Goal: Information Seeking & Learning: Compare options

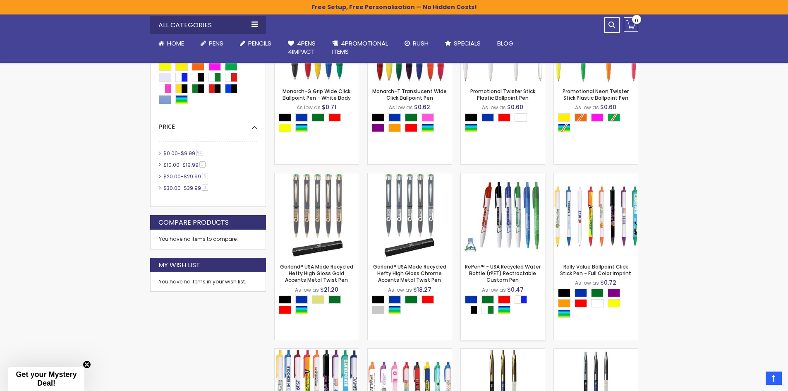
scroll to position [248, 0]
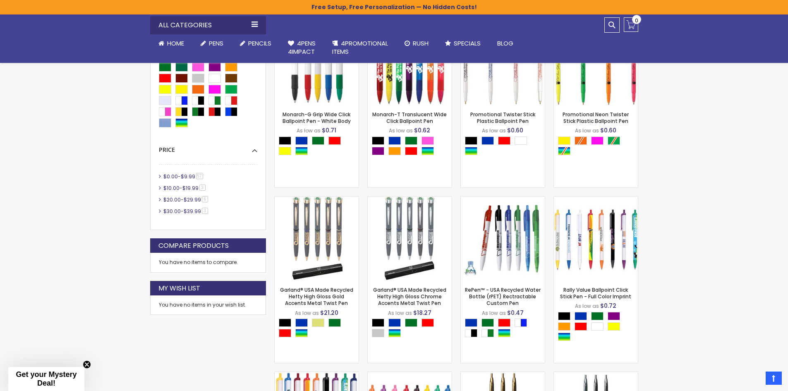
click at [200, 177] on span "57 item" at bounding box center [199, 176] width 7 height 6
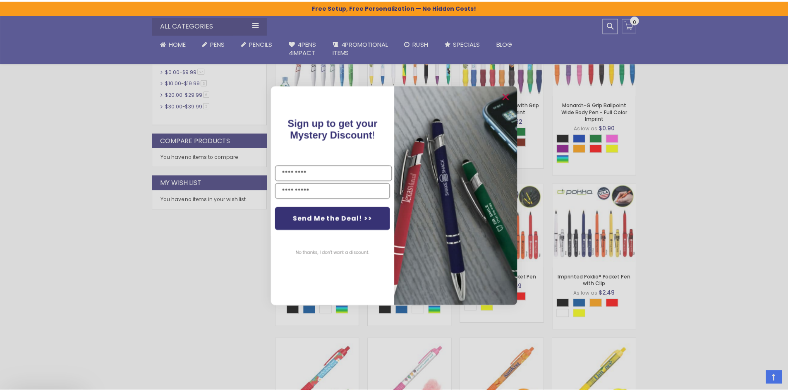
scroll to position [414, 0]
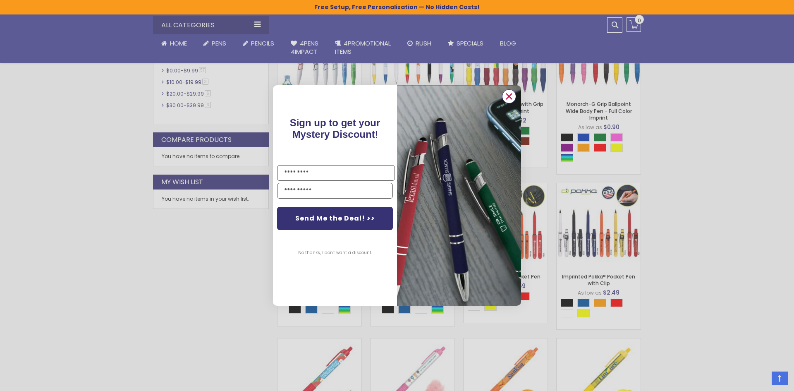
click at [507, 95] on icon "Close dialog" at bounding box center [509, 95] width 5 height 5
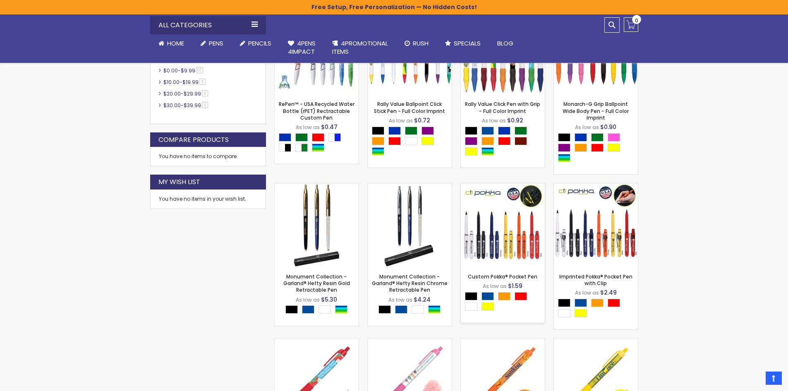
click at [488, 242] on img at bounding box center [503, 225] width 84 height 84
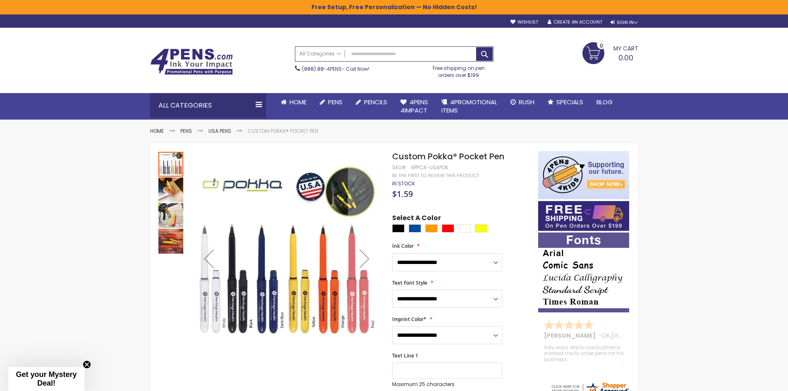
click at [167, 194] on img "Custom Pokka® Pocket Pen" at bounding box center [170, 189] width 25 height 25
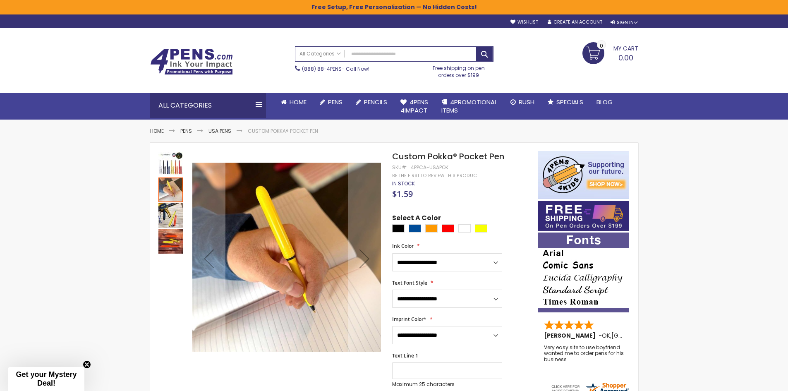
click at [168, 218] on img "Custom Pokka® Pocket Pen" at bounding box center [170, 215] width 25 height 25
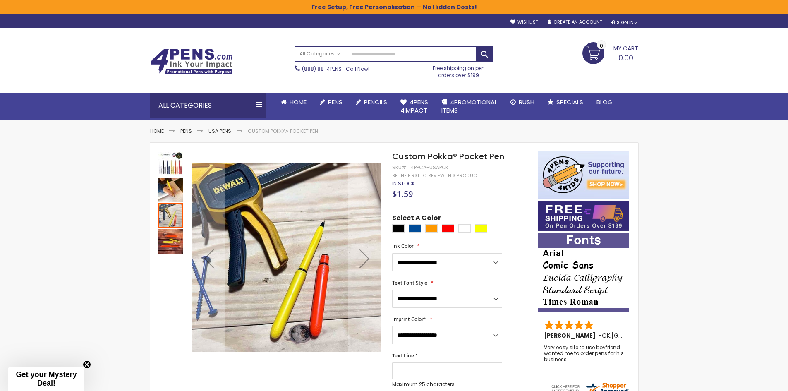
click at [167, 246] on img "Custom Pokka® Pocket Pen" at bounding box center [170, 241] width 25 height 25
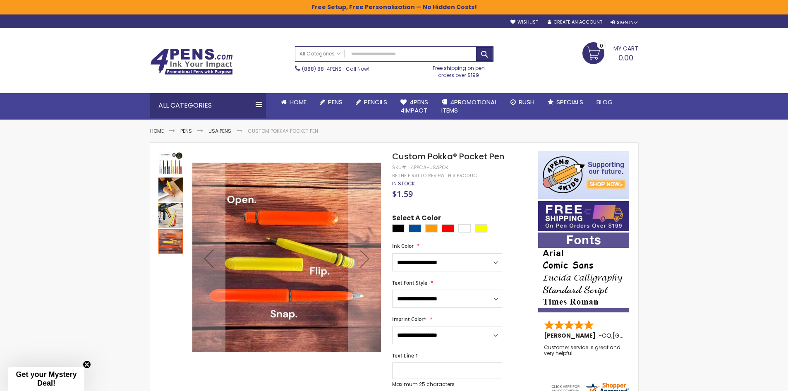
click at [169, 167] on img "Custom Pokka® Pocket Pen" at bounding box center [170, 164] width 25 height 25
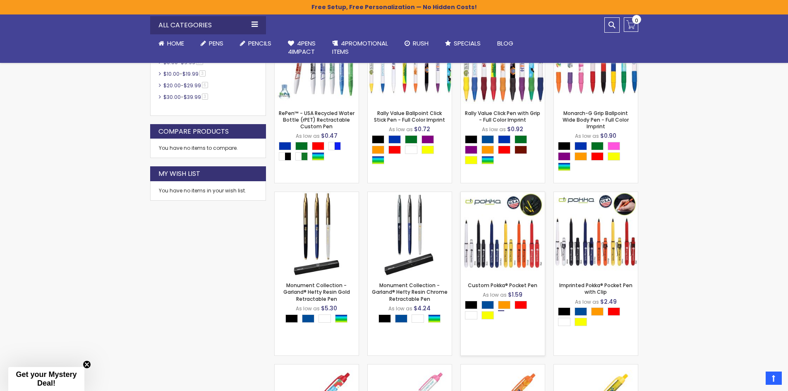
scroll to position [455, 0]
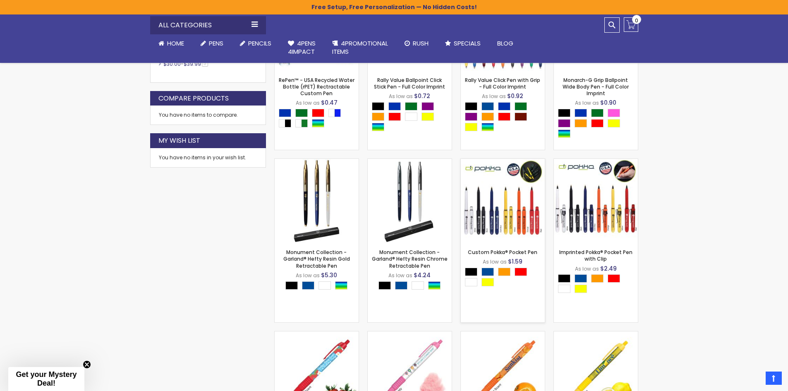
click at [506, 219] on img at bounding box center [503, 201] width 84 height 84
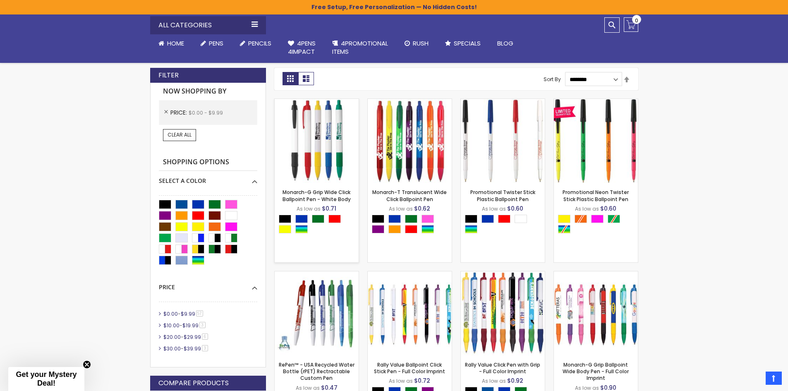
scroll to position [372, 0]
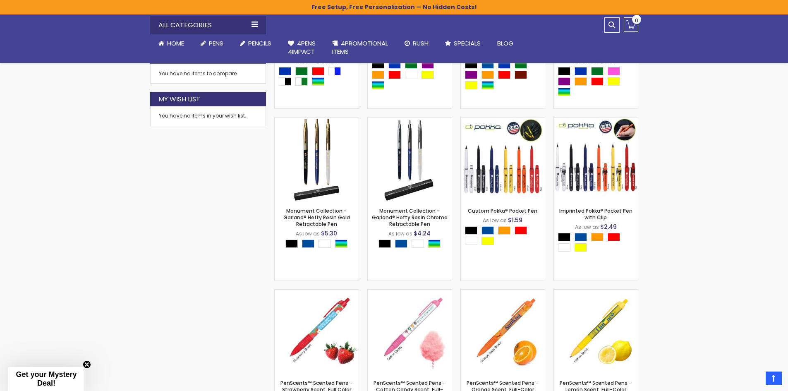
scroll to position [455, 0]
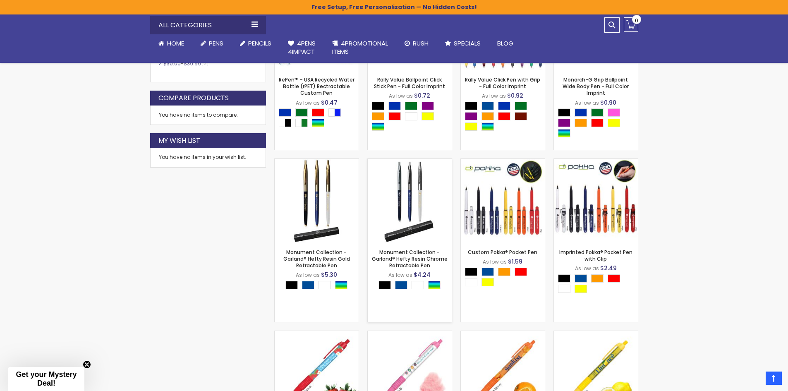
click at [417, 186] on img at bounding box center [410, 201] width 84 height 84
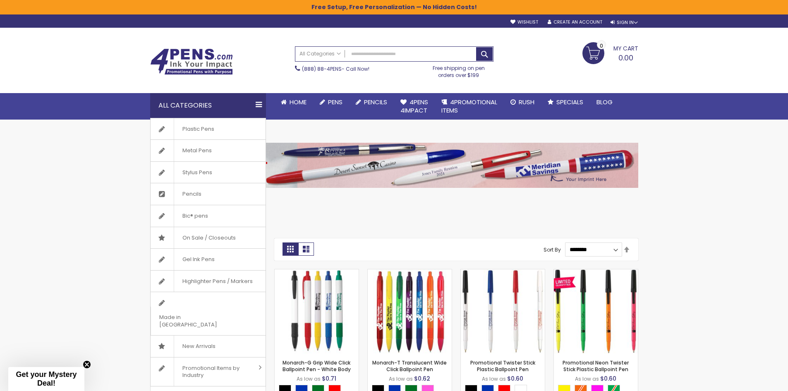
click at [259, 103] on div "All Categories" at bounding box center [208, 105] width 116 height 25
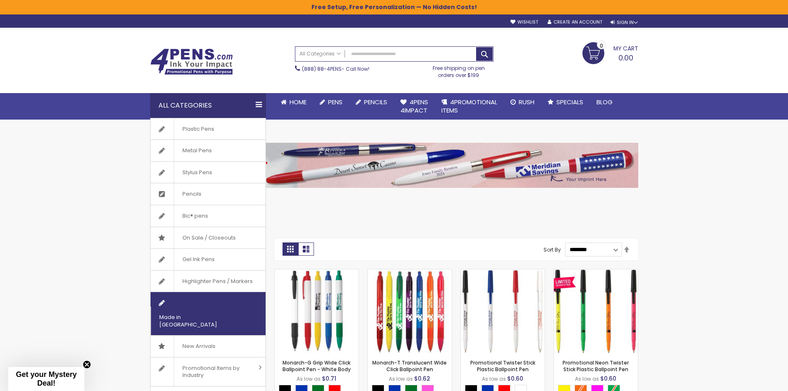
click at [201, 306] on span "Made in [GEOGRAPHIC_DATA]" at bounding box center [198, 320] width 94 height 29
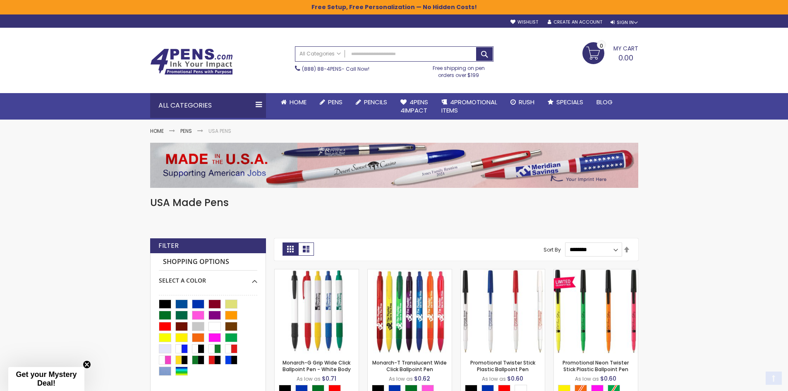
scroll to position [41, 0]
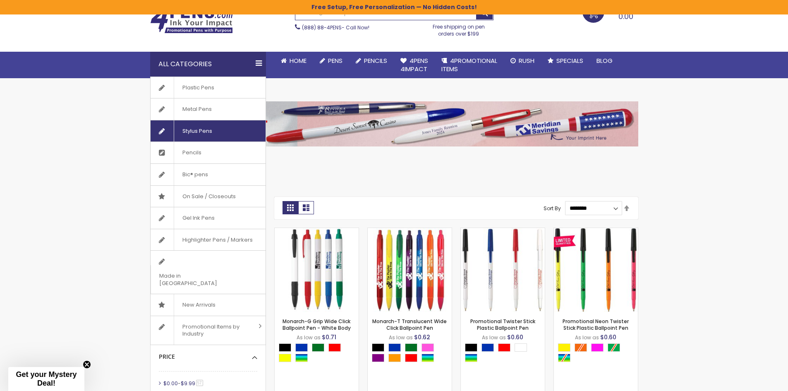
click at [207, 128] on span "Stylus Pens" at bounding box center [197, 131] width 47 height 22
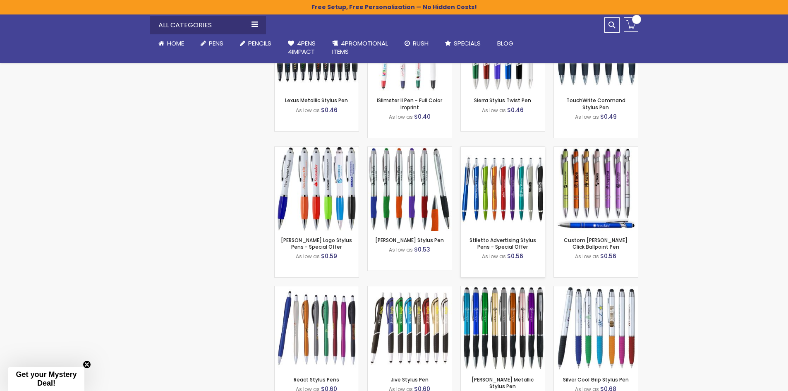
scroll to position [620, 0]
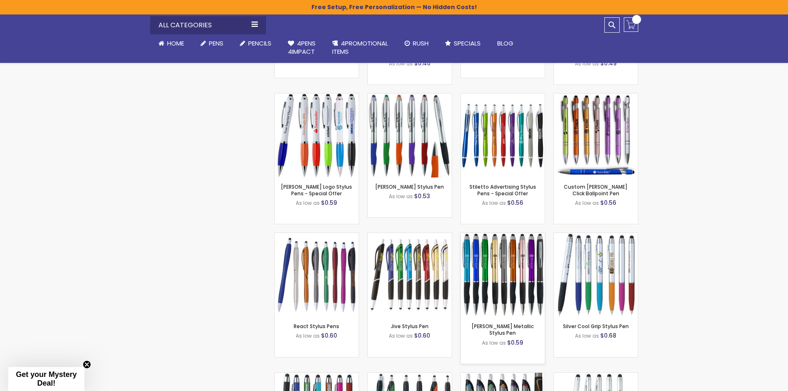
click at [511, 267] on img at bounding box center [503, 275] width 84 height 84
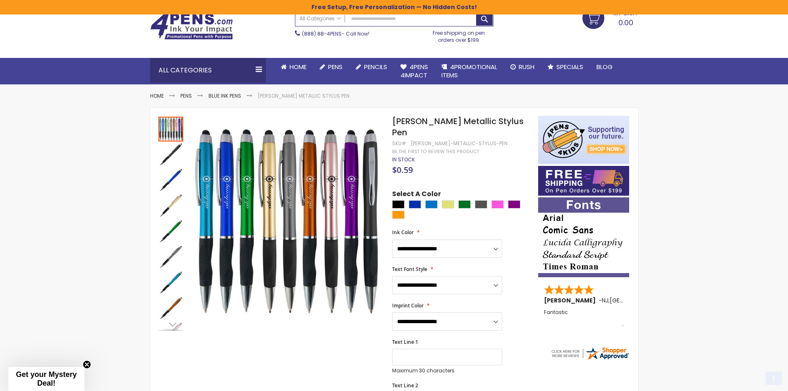
scroll to position [83, 0]
